Goal: Navigation & Orientation: Find specific page/section

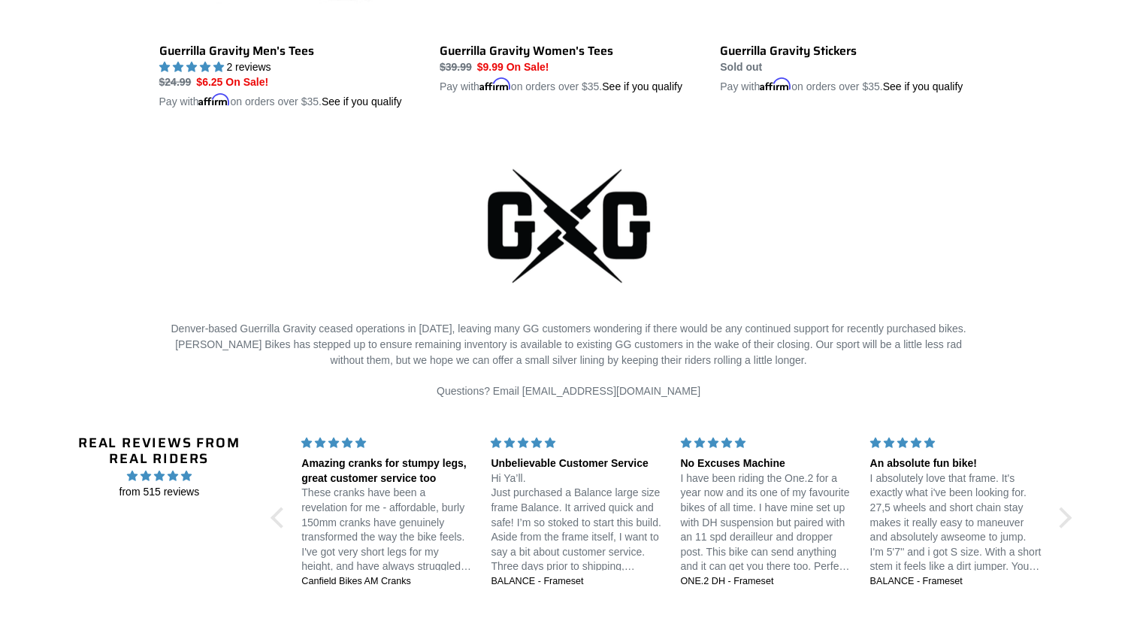
scroll to position [3639, 0]
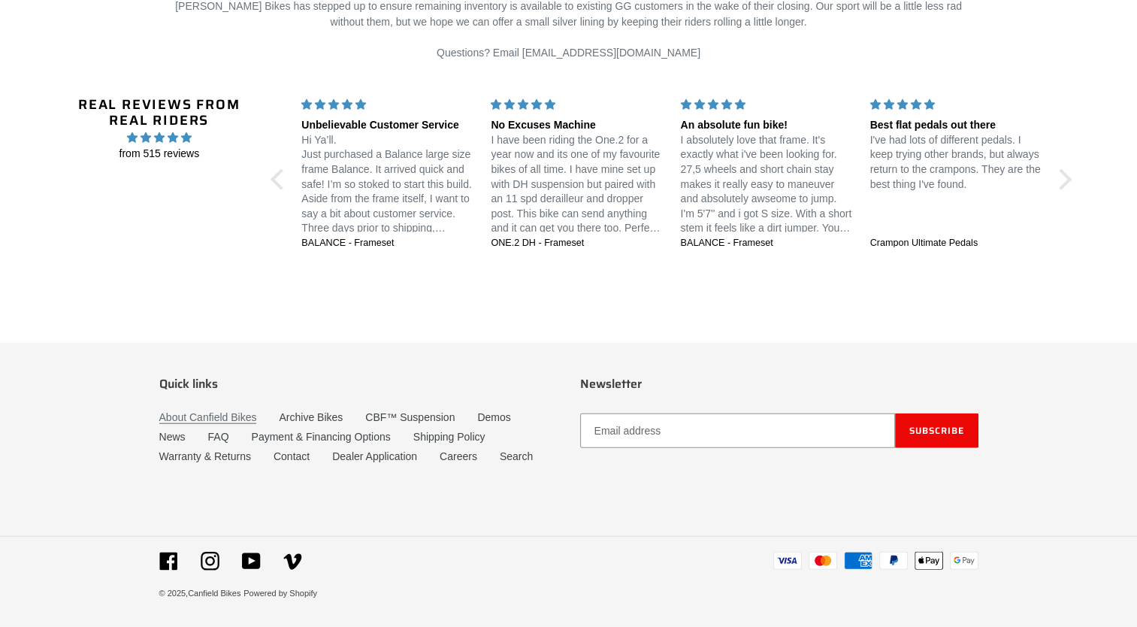
click at [165, 411] on link "About Canfield Bikes" at bounding box center [208, 417] width 98 height 13
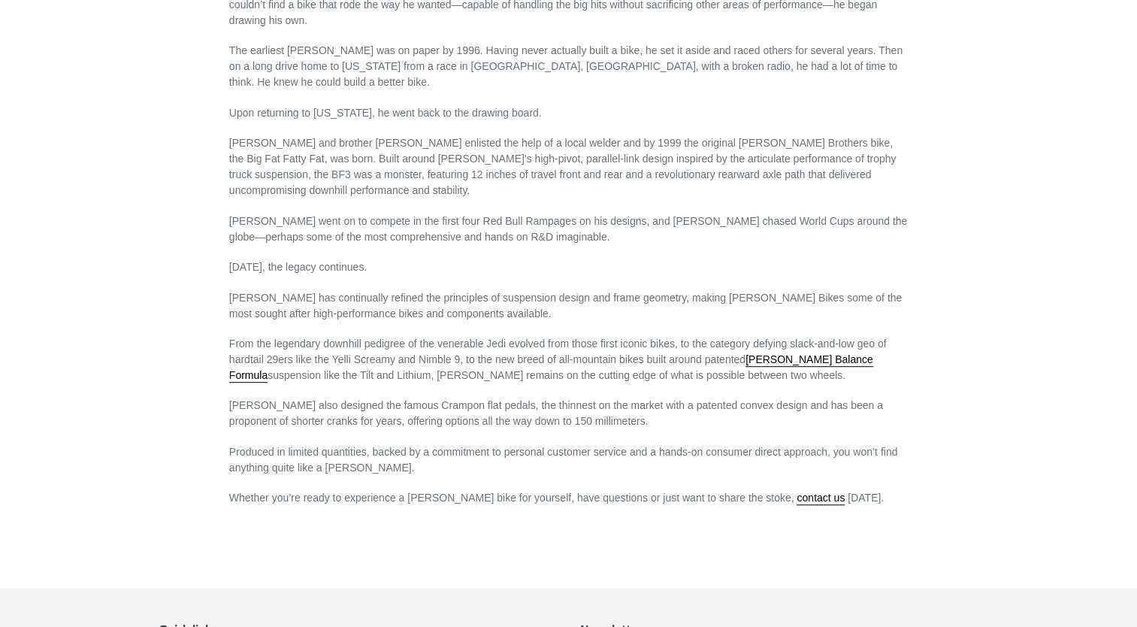
scroll to position [769, 0]
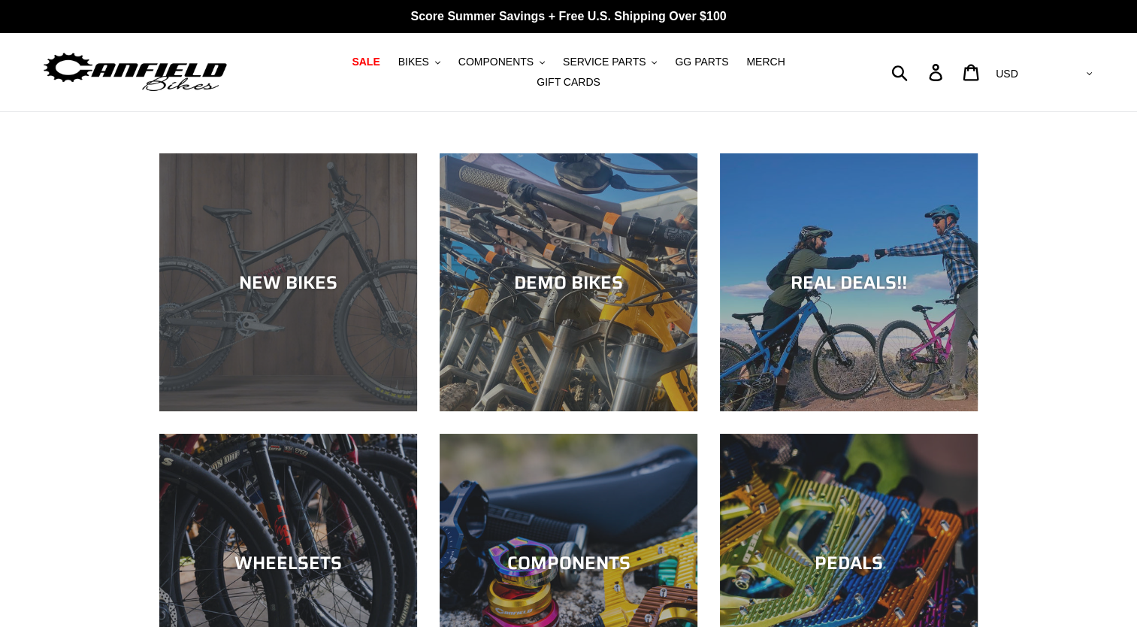
click at [289, 271] on div "NEW BIKES" at bounding box center [288, 282] width 258 height 22
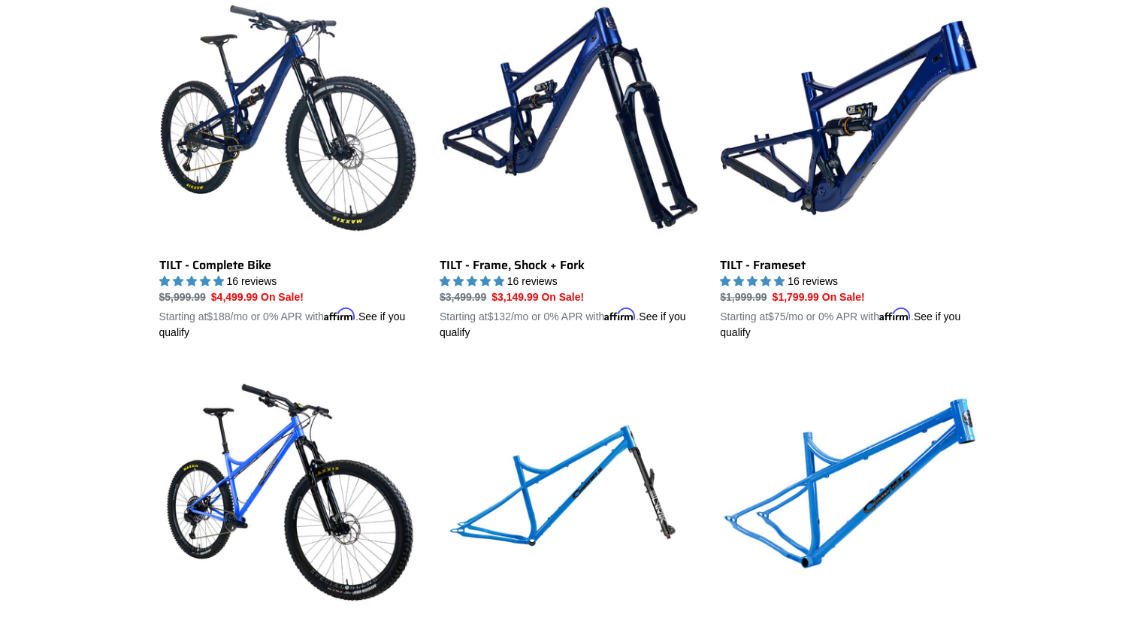
scroll to position [1943, 0]
